Goal: Task Accomplishment & Management: Manage account settings

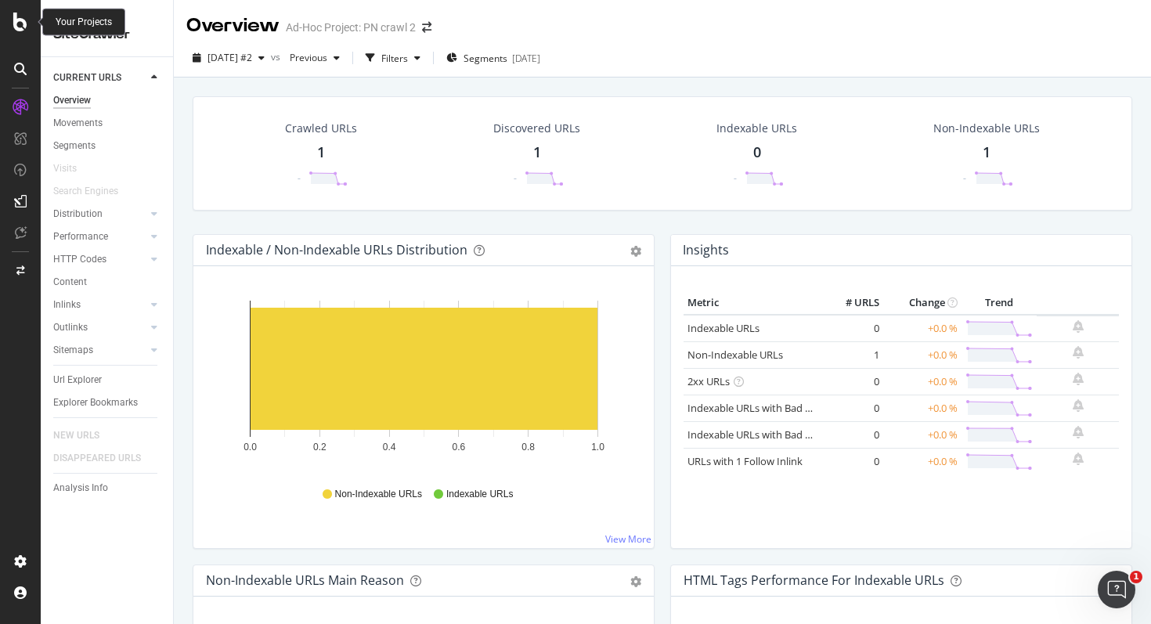
click at [10, 23] on div at bounding box center [21, 22] width 38 height 19
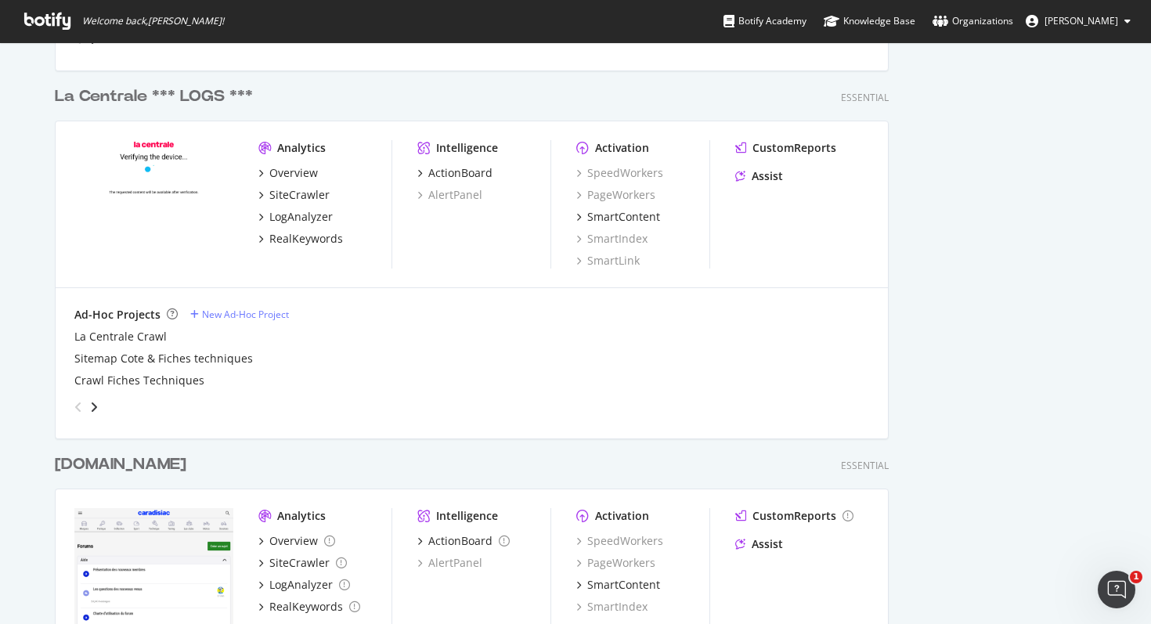
scroll to position [722, 0]
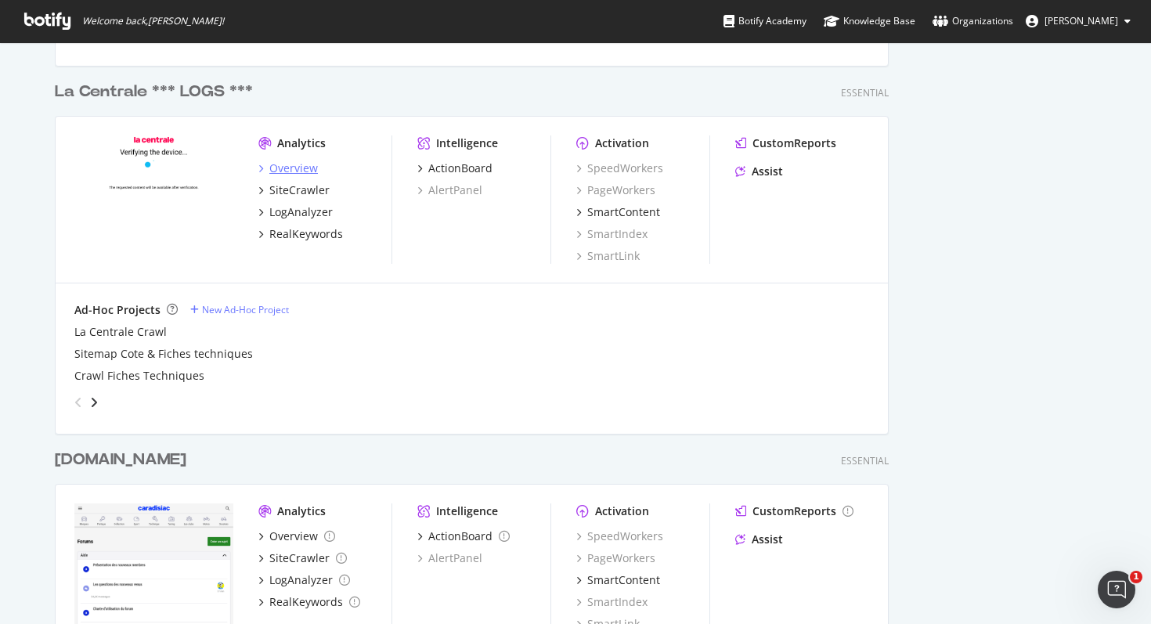
click at [278, 167] on div "Overview" at bounding box center [293, 168] width 49 height 16
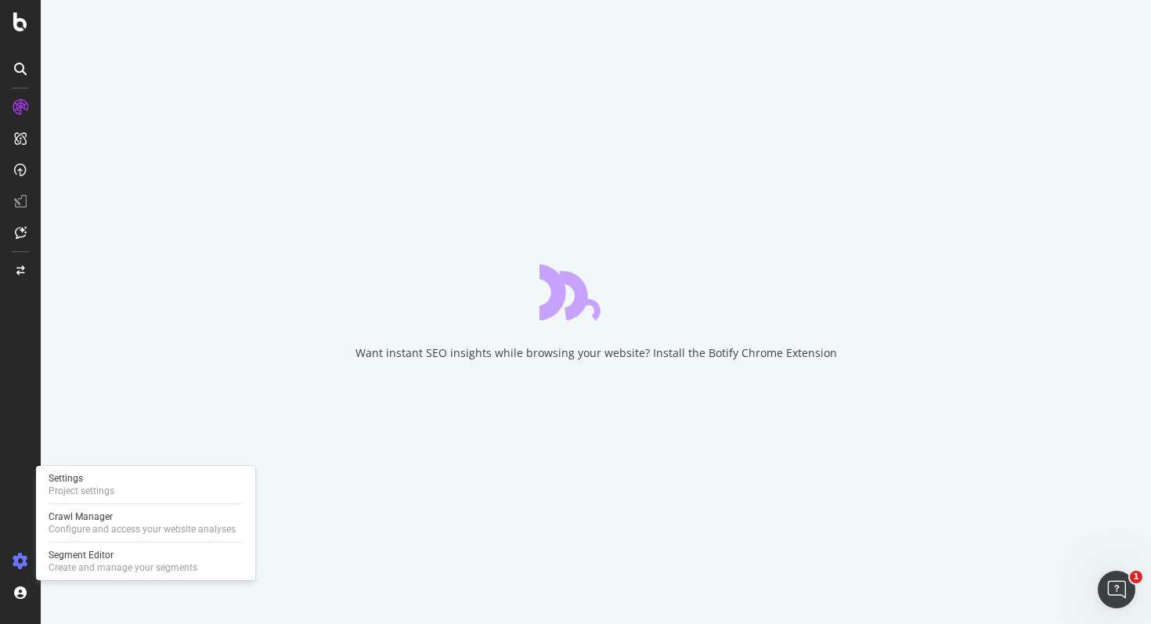
click at [26, 560] on icon at bounding box center [21, 561] width 16 height 16
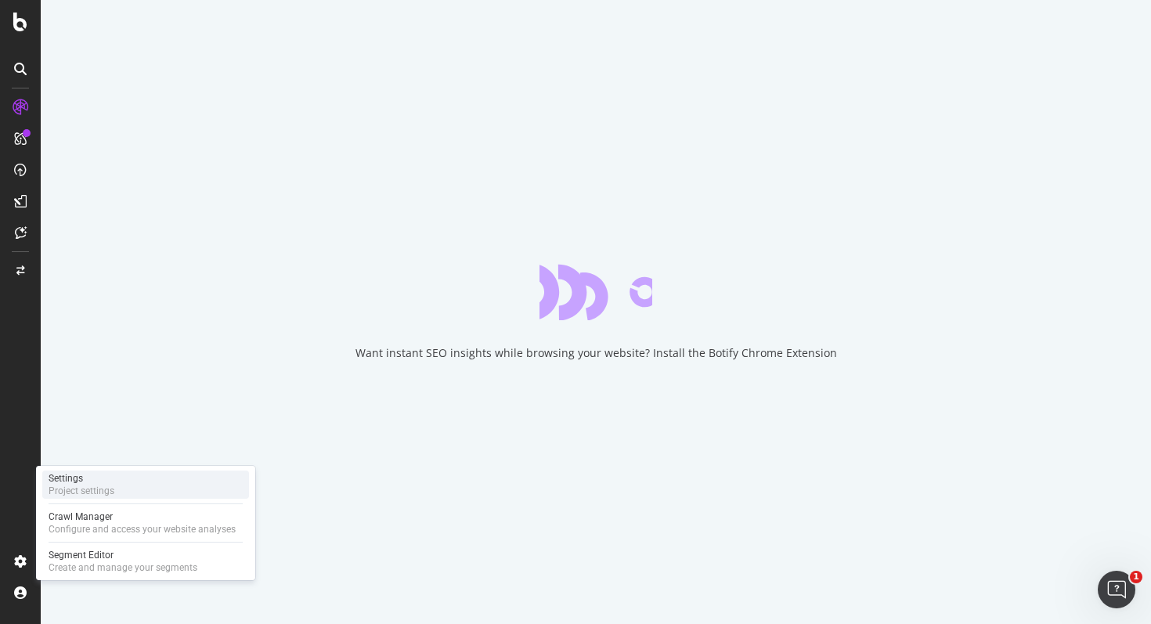
click at [96, 488] on div "Project settings" at bounding box center [82, 491] width 66 height 13
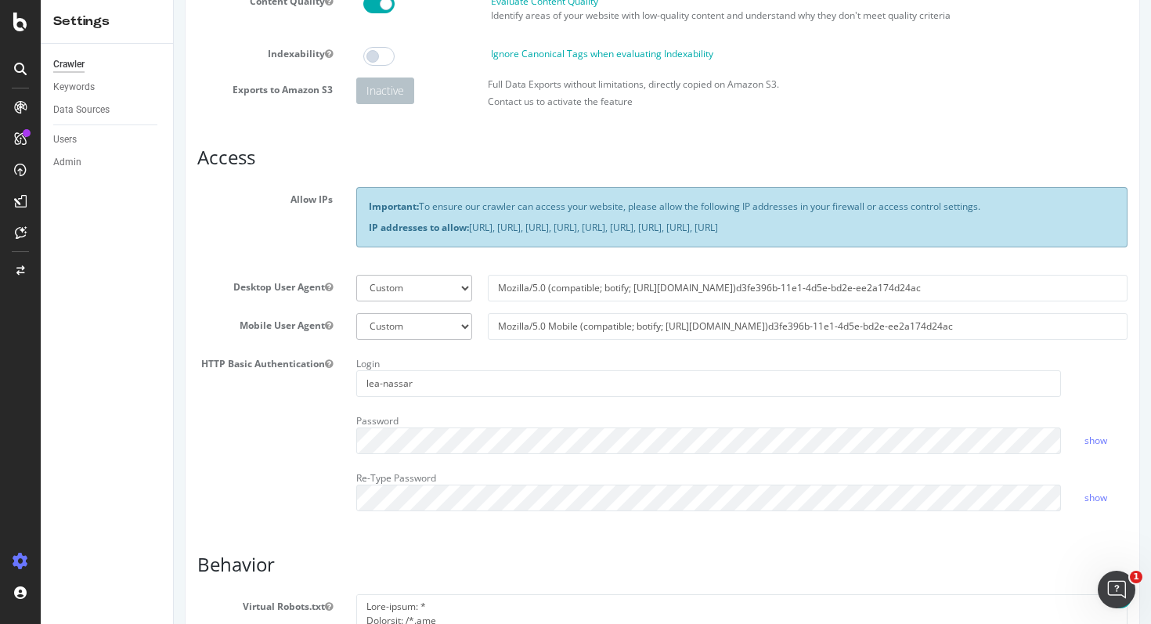
scroll to position [171, 0]
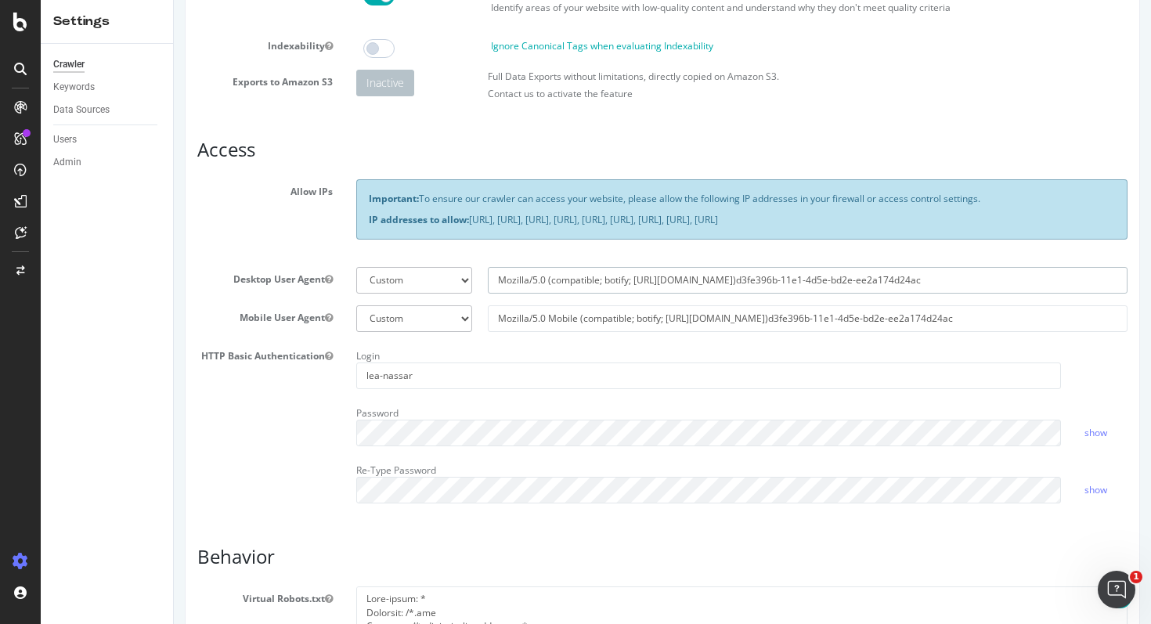
click at [646, 293] on input "Mozilla/5.0 (compatible; botify; http://botify.com)d3fe396b-11e1-4d5e-bd2e-ee2a…" at bounding box center [808, 280] width 640 height 27
click at [657, 326] on input "Mozilla/5.0 Mobile (compatible; botify; http://botify.com)d3fe396b-11e1-4d5e-bd…" at bounding box center [808, 318] width 640 height 27
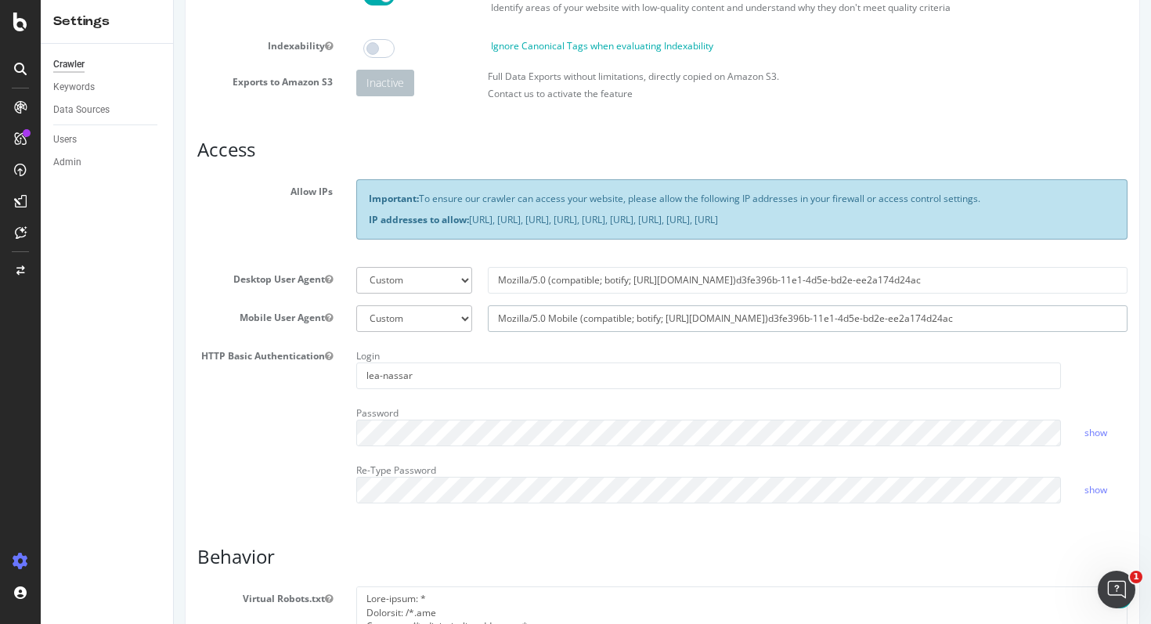
click at [657, 326] on input "Mozilla/5.0 Mobile (compatible; botify; http://botify.com)d3fe396b-11e1-4d5e-bd…" at bounding box center [808, 318] width 640 height 27
click at [670, 354] on section "Allow IPs Important: To ensure our crawler can access your website, please allo…" at bounding box center [662, 347] width 930 height 336
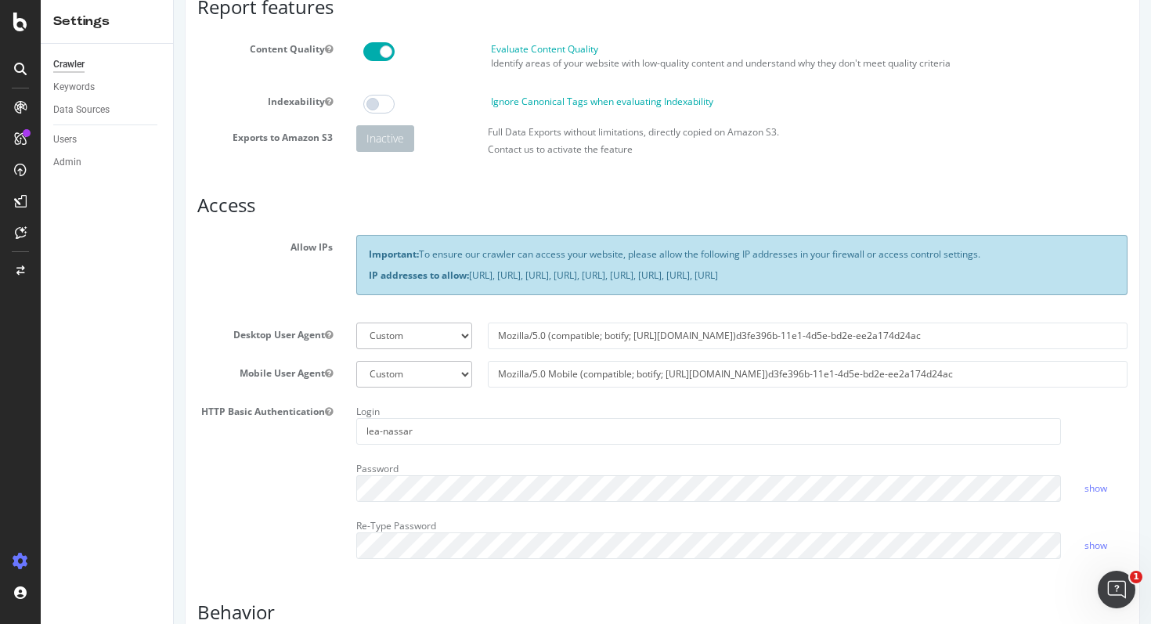
scroll to position [0, 0]
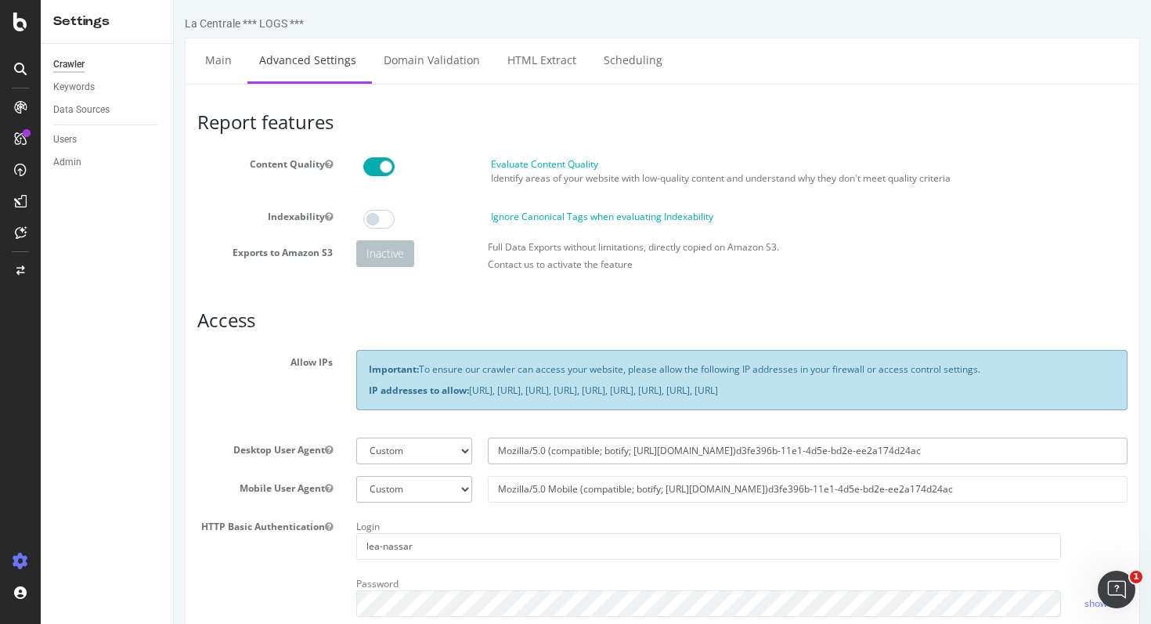
click at [772, 464] on input "Mozilla/5.0 (compatible; botify; http://botify.com)d3fe396b-11e1-4d5e-bd2e-ee2a…" at bounding box center [808, 451] width 640 height 27
click at [770, 464] on input "Mozilla/5.0 (compatible; botify; http://botify.com)d3fe396b-11e1-4d5e-bd2e-ee2a…" at bounding box center [808, 451] width 640 height 27
drag, startPoint x: 712, startPoint y: 463, endPoint x: 940, endPoint y: 464, distance: 227.8
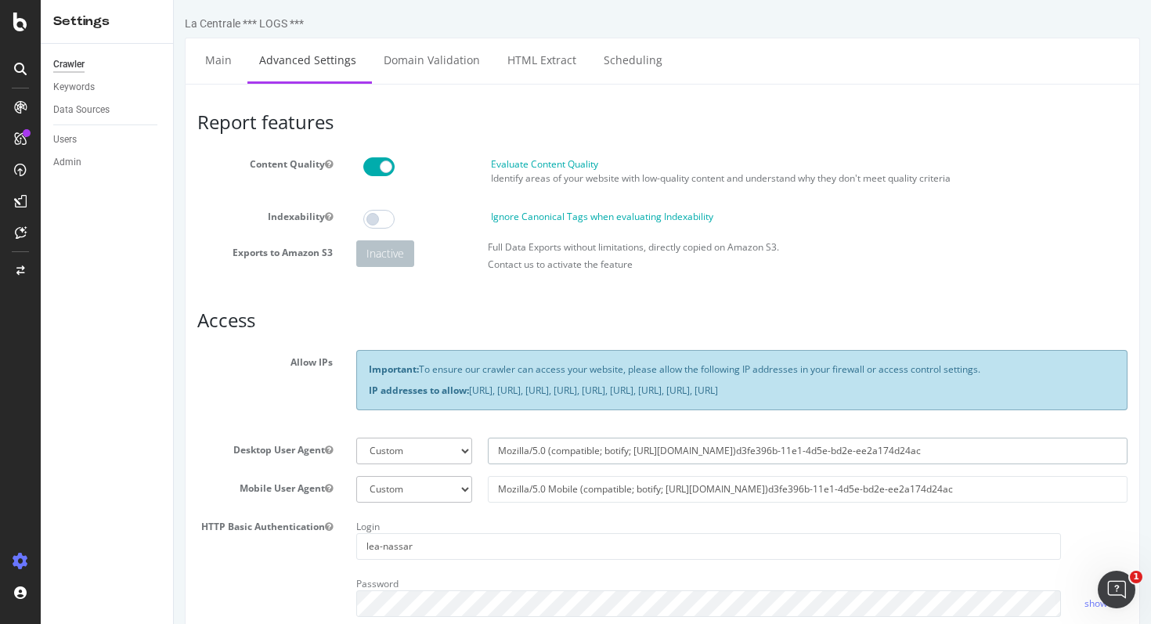
click at [940, 464] on input "Mozilla/5.0 (compatible; botify; http://botify.com)d3fe396b-11e1-4d5e-bd2e-ee2a…" at bounding box center [808, 451] width 640 height 27
click at [711, 464] on input "Mozilla/5.0 (compatible; botify; http://botify.com)d3fe396b-11e1-4d5e-bd2e-ee2a…" at bounding box center [808, 451] width 640 height 27
drag, startPoint x: 711, startPoint y: 464, endPoint x: 906, endPoint y: 463, distance: 194.9
click at [906, 463] on input "Mozilla/5.0 (compatible; botify; http://botify.com)d3fe396b-11e1-4d5e-bd2e-ee2a…" at bounding box center [808, 451] width 640 height 27
drag, startPoint x: 499, startPoint y: 463, endPoint x: 712, endPoint y: 469, distance: 212.2
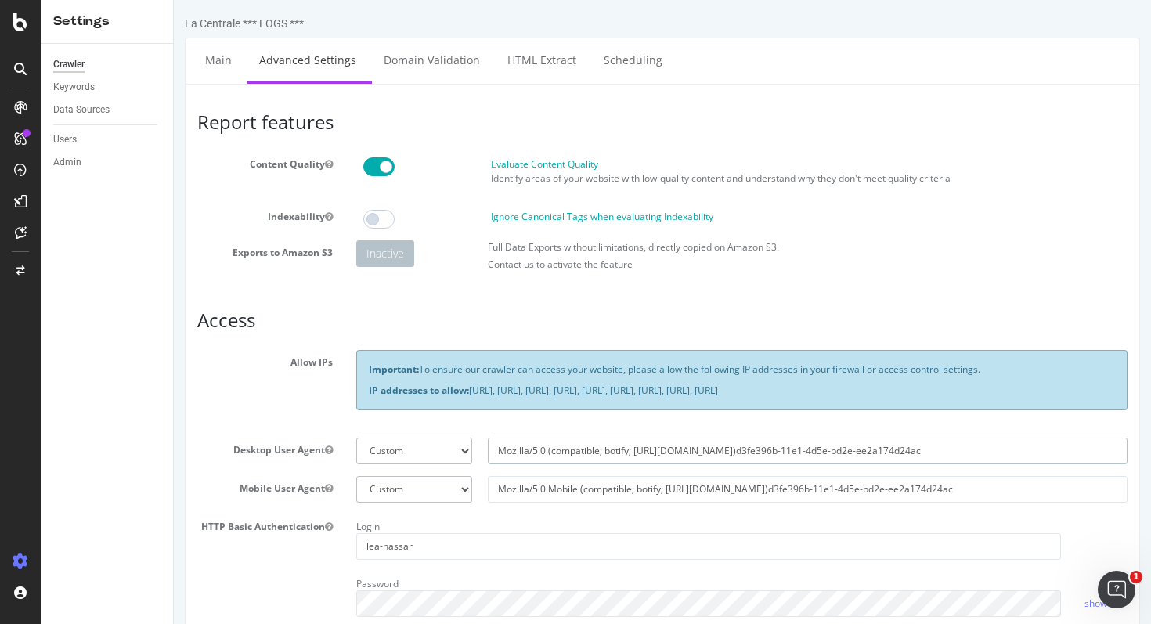
click at [712, 464] on input "Mozilla/5.0 (compatible; botify; http://botify.com)d3fe396b-11e1-4d5e-bd2e-ee2a…" at bounding box center [808, 451] width 640 height 27
drag, startPoint x: 498, startPoint y: 503, endPoint x: 743, endPoint y: 501, distance: 245.0
click at [743, 501] on input "Mozilla/5.0 Mobile (compatible; botify; http://botify.com)d3fe396b-11e1-4d5e-bd…" at bounding box center [808, 489] width 640 height 27
click at [304, 503] on div "Mobile User Agent Botify Googlebot Safari iPhone Safari iPad Chrome Android Cus…" at bounding box center [662, 489] width 953 height 27
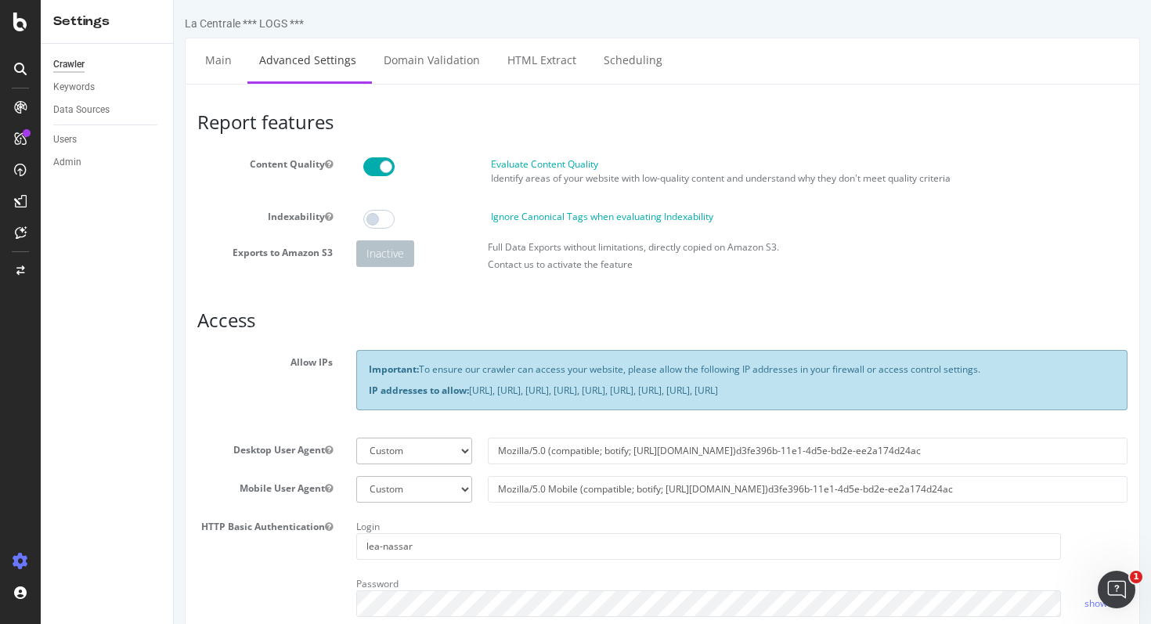
click at [300, 495] on label "Mobile User Agent" at bounding box center [265, 485] width 159 height 19
click at [325, 495] on button "Mobile User Agent" at bounding box center [329, 487] width 8 height 13
click at [300, 495] on label "Mobile User Agent" at bounding box center [265, 485] width 159 height 19
click at [325, 495] on button "Mobile User Agent" at bounding box center [329, 487] width 8 height 13
click at [300, 495] on label "Mobile User Agent" at bounding box center [265, 485] width 159 height 19
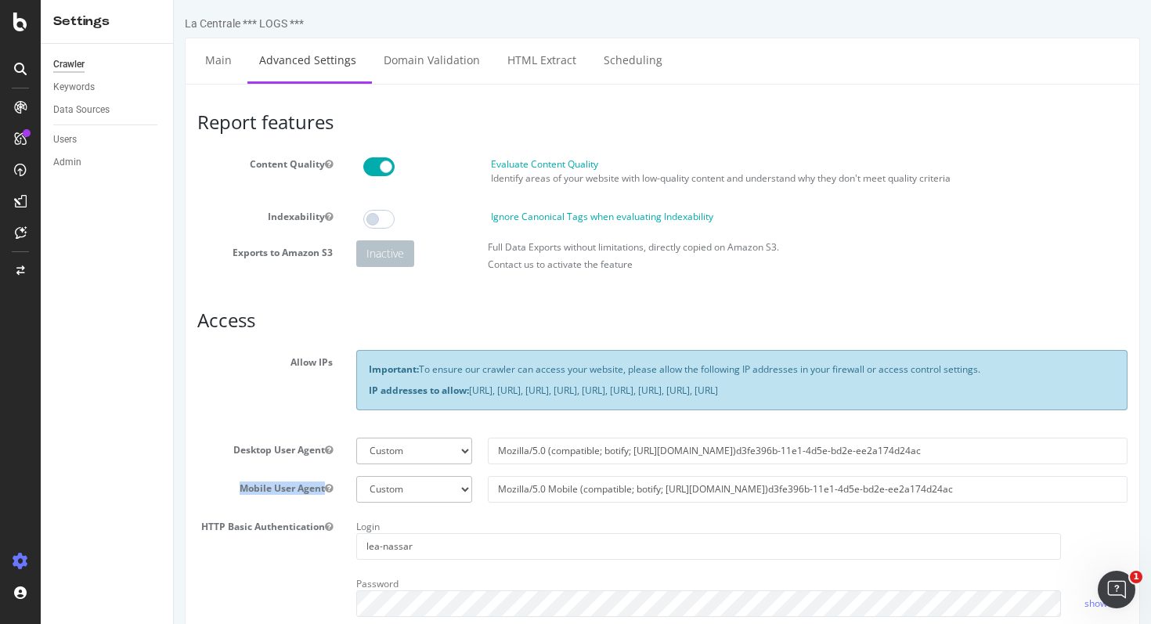
click at [325, 495] on button "Mobile User Agent" at bounding box center [329, 487] width 8 height 13
click at [945, 502] on input "Mozilla/5.0 Mobile (compatible; botify; http://botify.com)d3fe396b-11e1-4d5e-bd…" at bounding box center [808, 489] width 640 height 27
click at [792, 459] on input "Mozilla/5.0 (compatible; botify; http://botify.com)d3fe396b-11e1-4d5e-bd2e-ee2a…" at bounding box center [808, 451] width 640 height 27
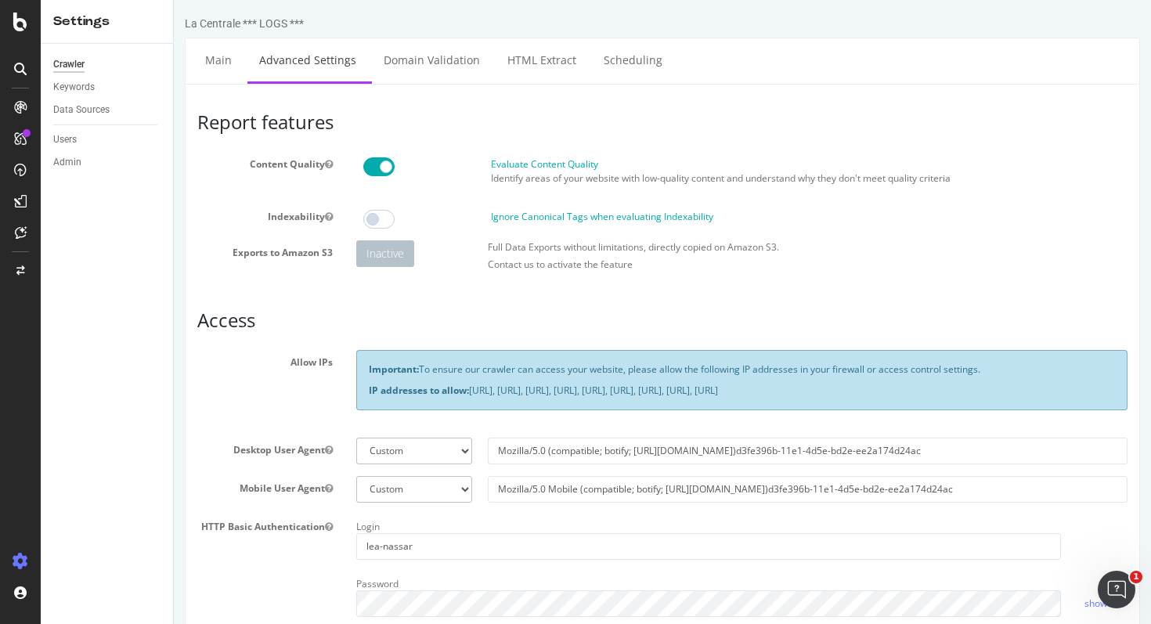
click at [207, 413] on div "Allow IPs Important: To ensure our crawler can access your website, please allo…" at bounding box center [662, 387] width 953 height 75
click at [775, 463] on input "Mozilla/5.0 (compatible; botify; http://botify.com)d3fe396b-11e1-4d5e-bd2e-ee2a…" at bounding box center [808, 451] width 640 height 27
drag, startPoint x: 713, startPoint y: 463, endPoint x: 785, endPoint y: 459, distance: 72.2
click at [785, 459] on input "Mozilla/5.0 (compatible; botify; http://botify.com)d3fe396b-11e1-4d5e-bd2e-ee2a…" at bounding box center [808, 451] width 640 height 27
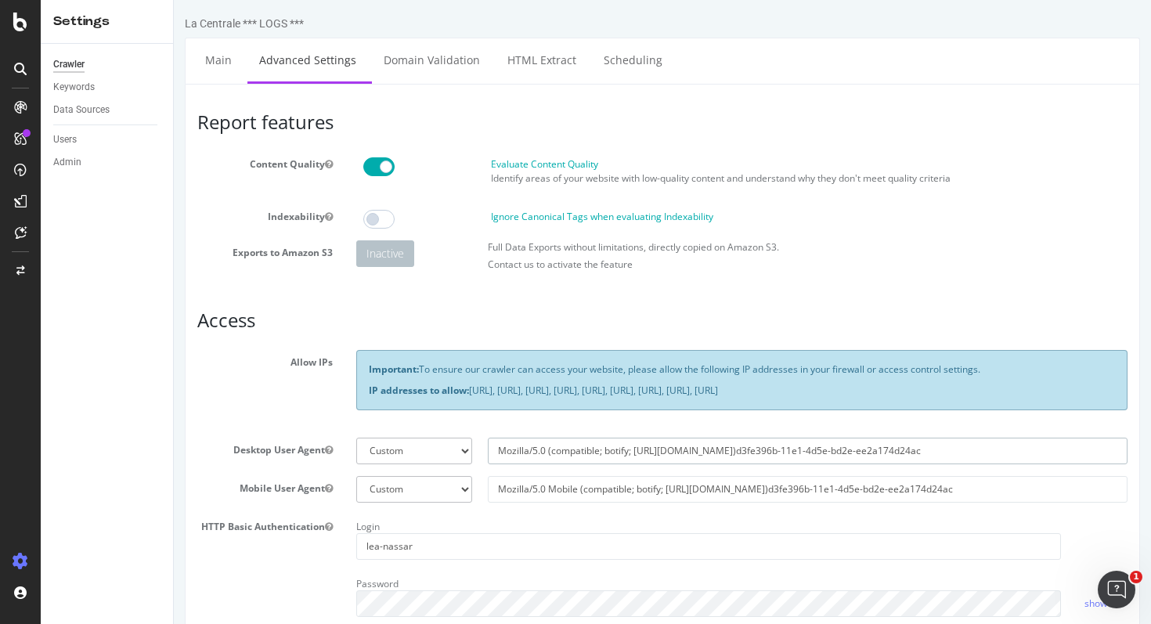
click at [785, 459] on input "Mozilla/5.0 (compatible; botify; http://botify.com)d3fe396b-11e1-4d5e-bd2e-ee2a…" at bounding box center [808, 451] width 640 height 27
click at [705, 438] on section "Allow IPs Important: To ensure our crawler can access your website, please allo…" at bounding box center [662, 518] width 930 height 336
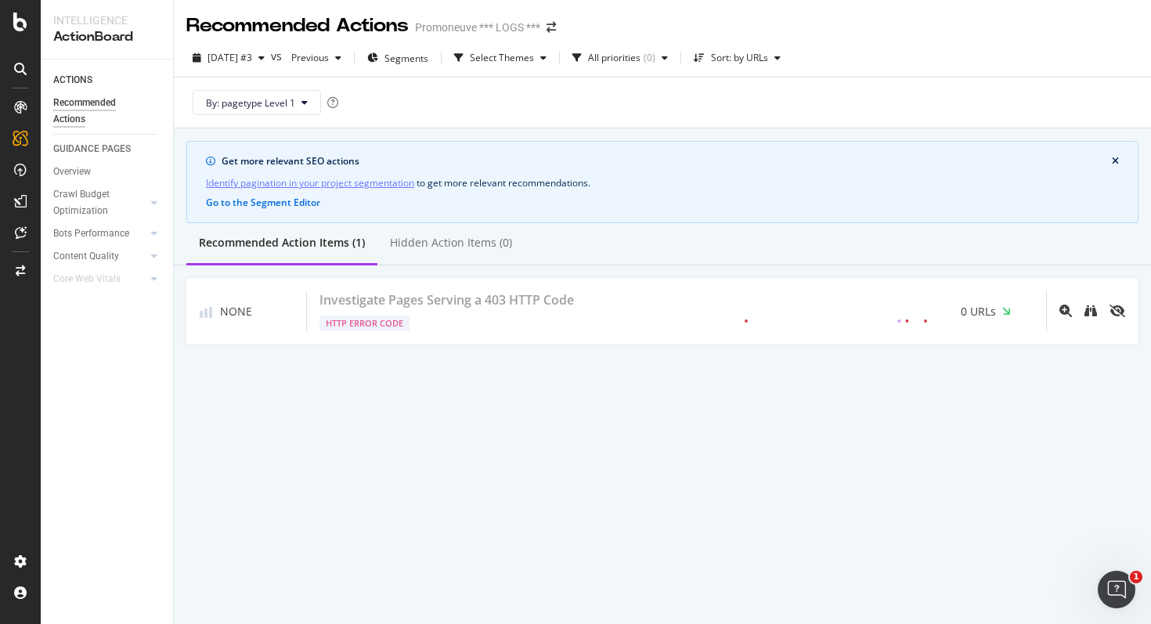
click at [16, 31] on div at bounding box center [20, 312] width 41 height 624
click at [22, 25] on icon at bounding box center [20, 22] width 14 height 19
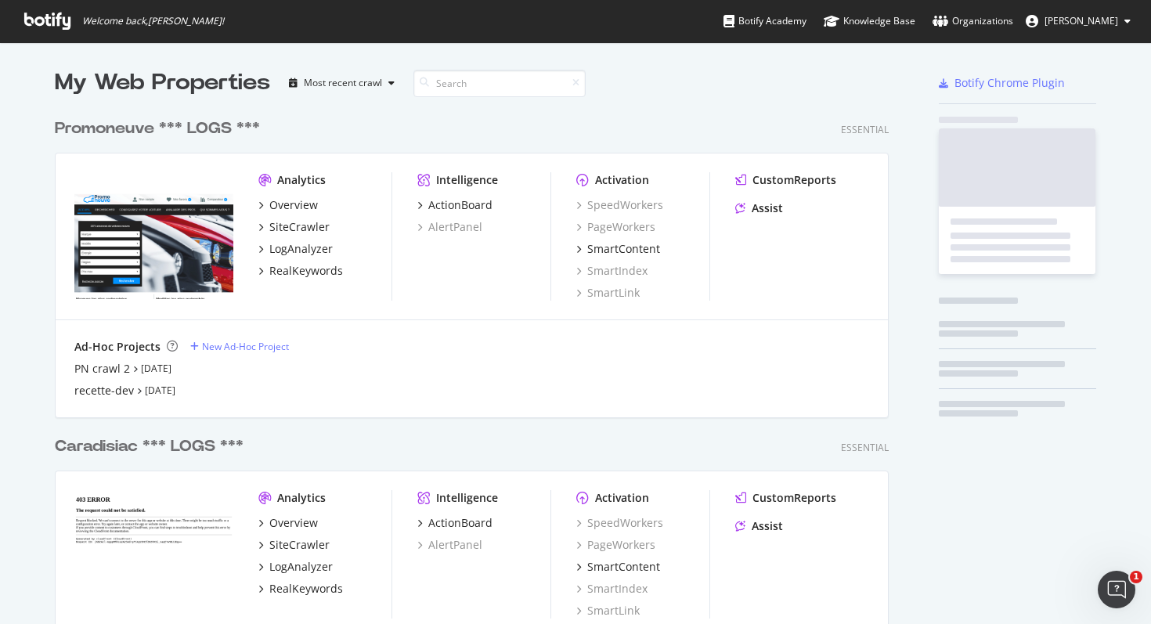
scroll to position [624, 1151]
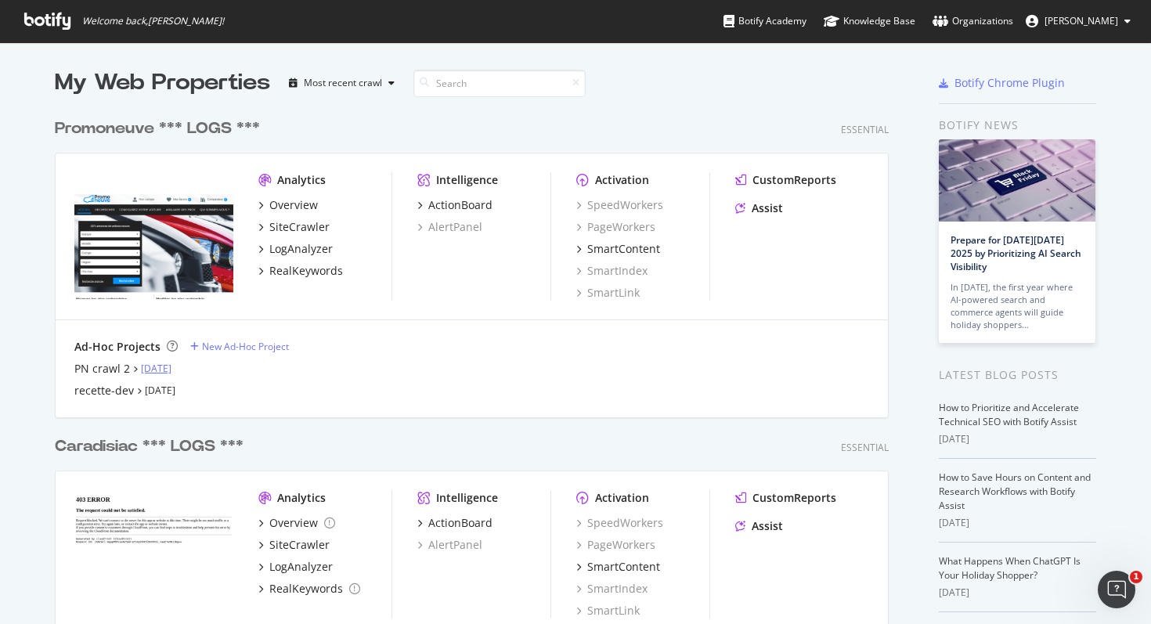
click at [171, 364] on link "[DATE]" at bounding box center [156, 368] width 31 height 13
